Goal: Information Seeking & Learning: Stay updated

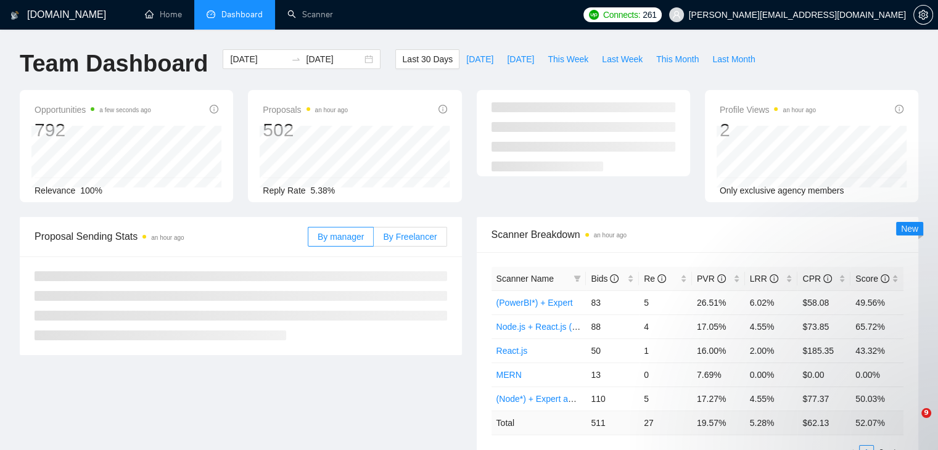
click at [414, 233] on span "By Freelancer" at bounding box center [410, 237] width 54 height 10
click at [374, 240] on input "By Freelancer" at bounding box center [374, 240] width 0 height 0
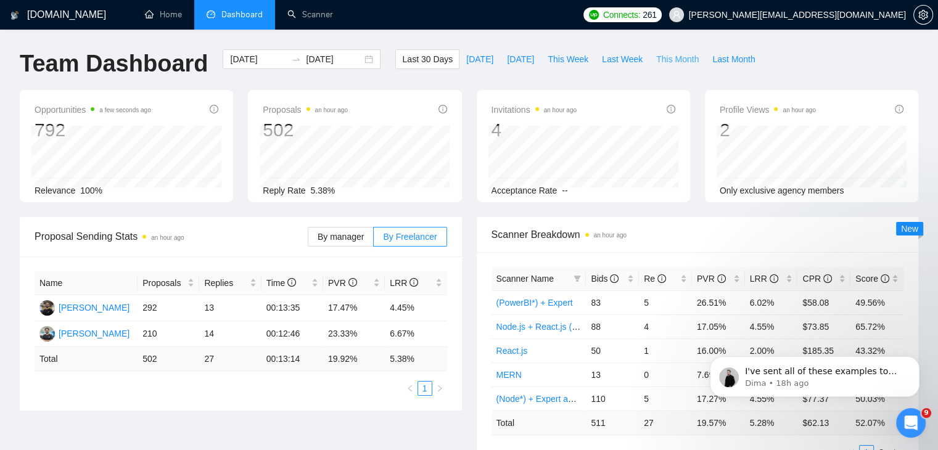
click at [667, 54] on span "This Month" at bounding box center [677, 59] width 43 height 14
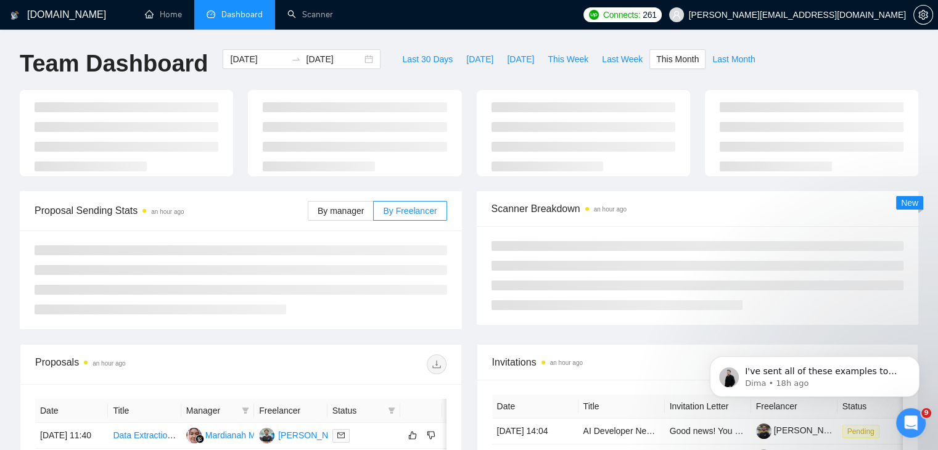
type input "[DATE]"
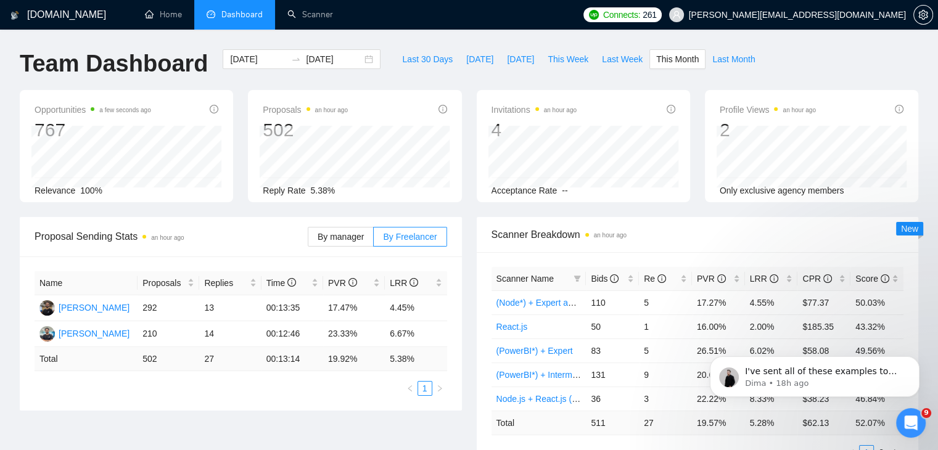
scroll to position [22, 0]
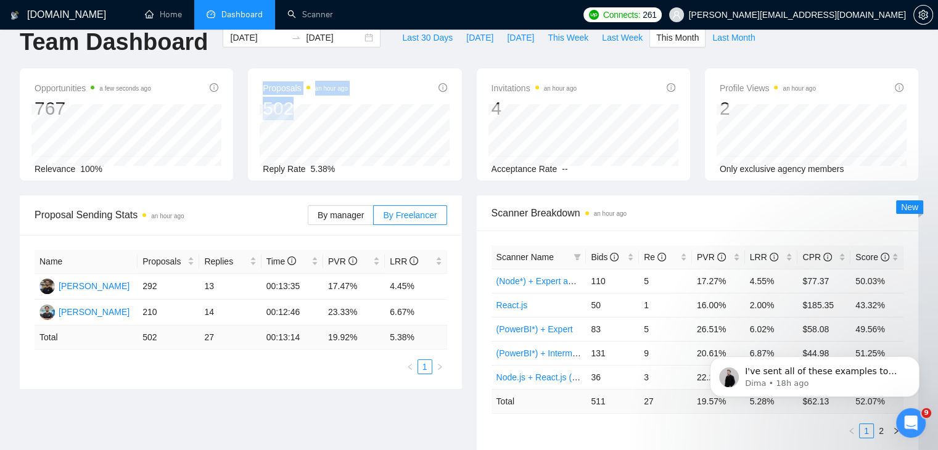
click at [303, 109] on div "Proposals an hour ago 502 Reply Rate 5.38%" at bounding box center [354, 124] width 213 height 112
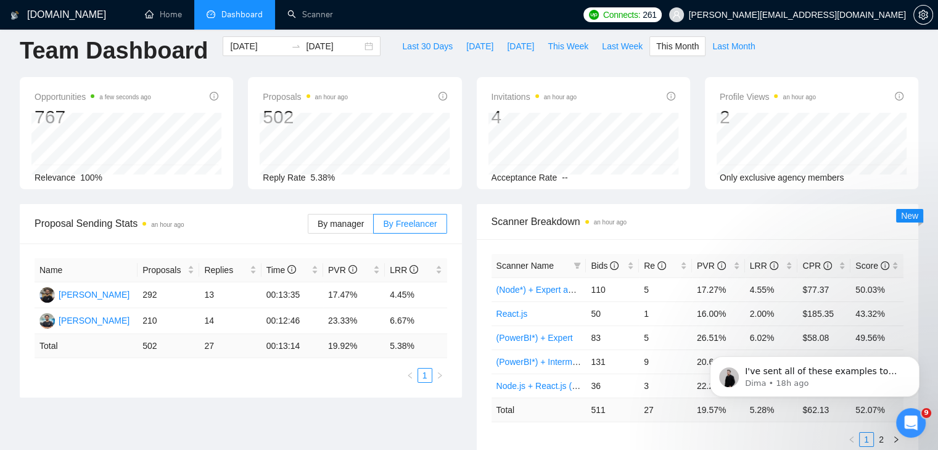
click at [235, 182] on div "Opportunities a few seconds ago 767 Relevance 100% Proposals an hour ago 502 [D…" at bounding box center [468, 140] width 913 height 127
drag, startPoint x: 261, startPoint y: 166, endPoint x: 362, endPoint y: 166, distance: 100.5
click at [362, 166] on div "Proposals an hour ago 502 [DATE] Sent 20 Replied 1 Reply Rate 5.38%" at bounding box center [354, 133] width 213 height 112
click at [332, 172] on div "Reply Rate 5.38%" at bounding box center [355, 178] width 184 height 14
drag, startPoint x: 332, startPoint y: 172, endPoint x: 258, endPoint y: 173, distance: 73.4
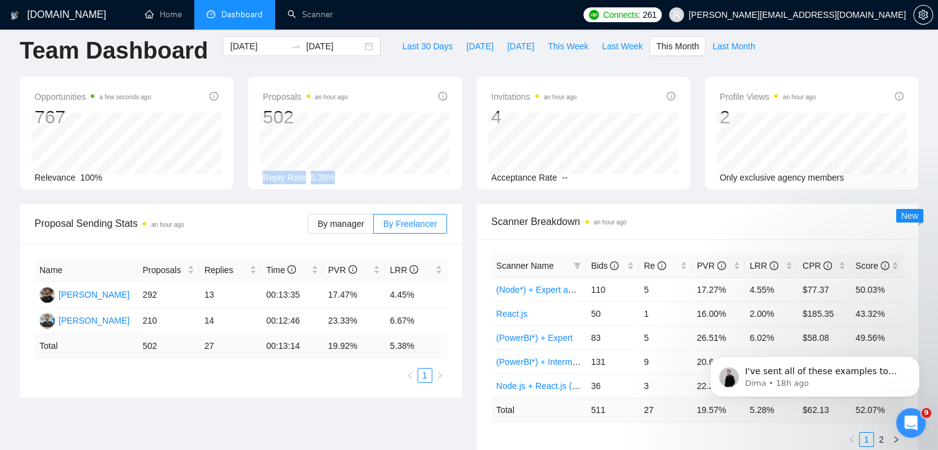
click at [258, 173] on div "Proposals an hour ago 502 [DATE] Sent 20 Replied 1 Reply Rate 5.38%" at bounding box center [354, 133] width 213 height 112
click at [239, 168] on div "Opportunities a few seconds ago 767 Relevance 100%" at bounding box center [126, 133] width 228 height 112
